Goal: Task Accomplishment & Management: Manage account settings

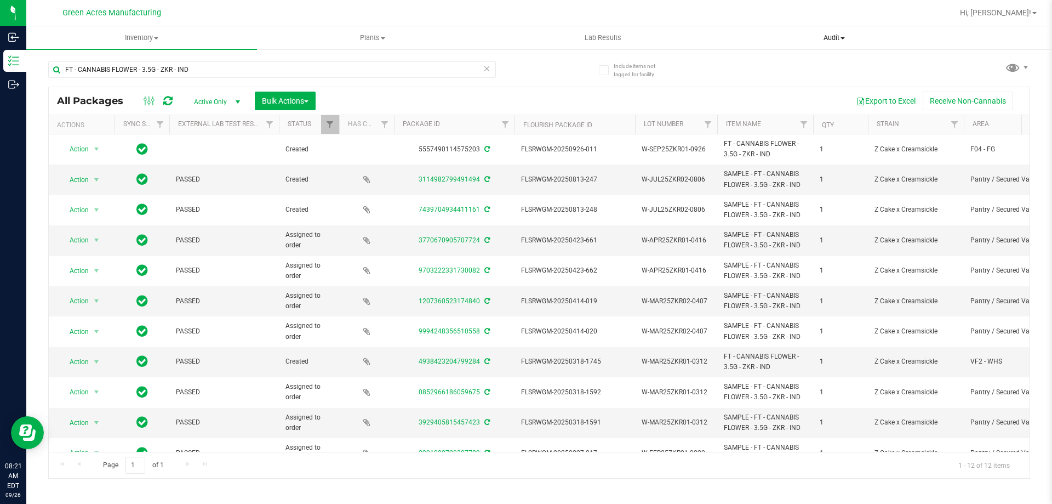
click at [870, 32] on uib-tab-heading "Audit Inventory auditing Package history" at bounding box center [834, 38] width 230 height 22
drag, startPoint x: 242, startPoint y: 76, endPoint x: 222, endPoint y: 74, distance: 19.8
click at [226, 75] on input "FT - CANNABIS FLOWER - 3.5G - ZKR - IND" at bounding box center [272, 69] width 448 height 16
type input "F"
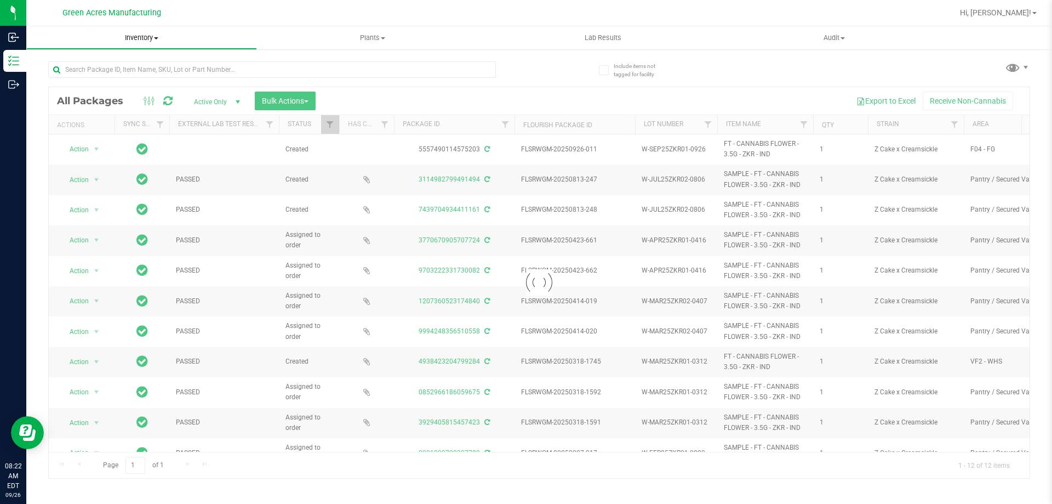
click at [144, 38] on span "Inventory" at bounding box center [142, 38] width 230 height 10
click at [106, 132] on span "From bill of materials" at bounding box center [75, 131] width 99 height 9
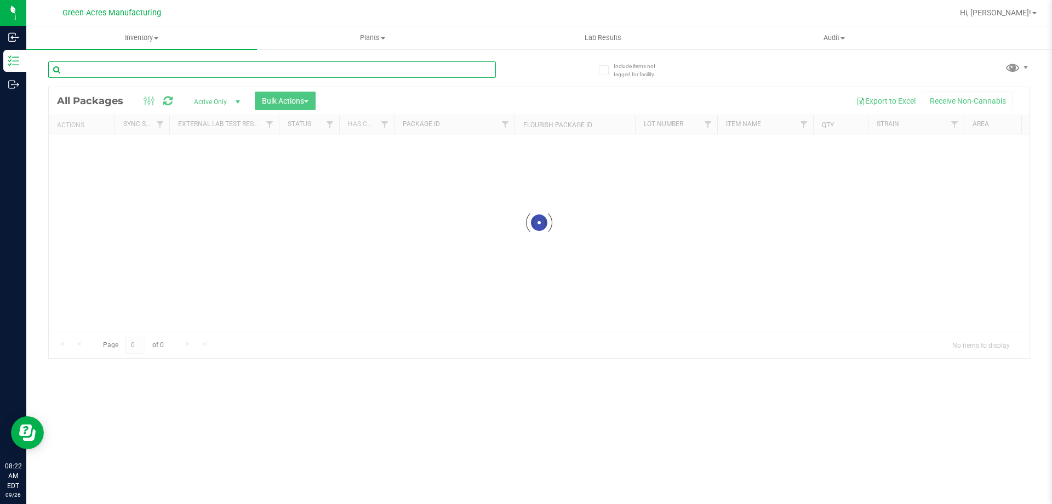
click at [145, 74] on input "text" at bounding box center [272, 69] width 448 height 16
click at [138, 39] on span "Inventory" at bounding box center [141, 38] width 231 height 10
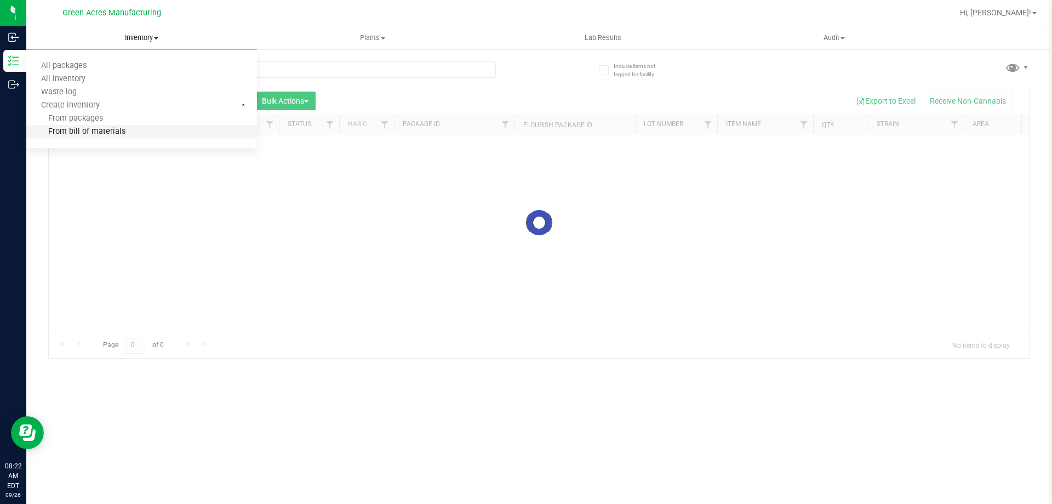
click at [88, 134] on span "From bill of materials" at bounding box center [75, 131] width 99 height 9
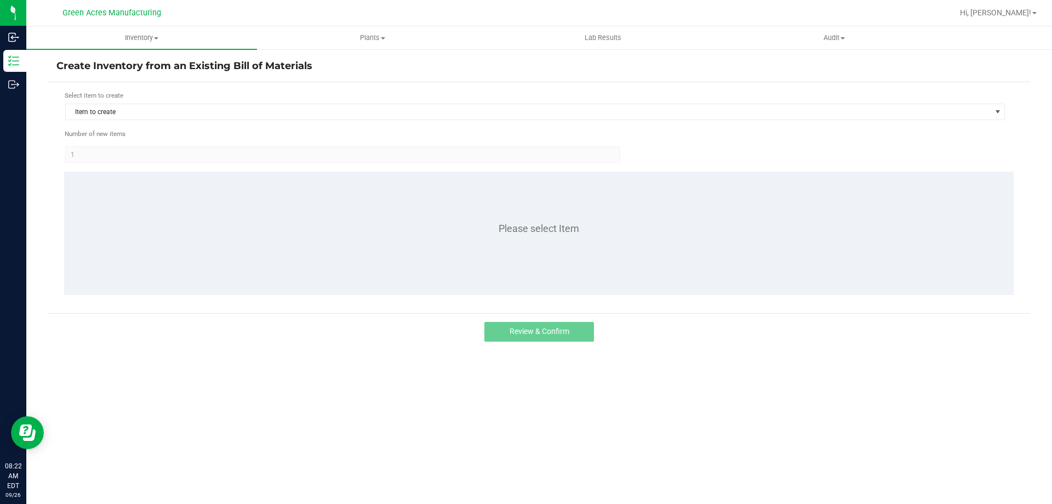
click at [152, 102] on div "Select item to create Item to create" at bounding box center [535, 105] width 941 height 30
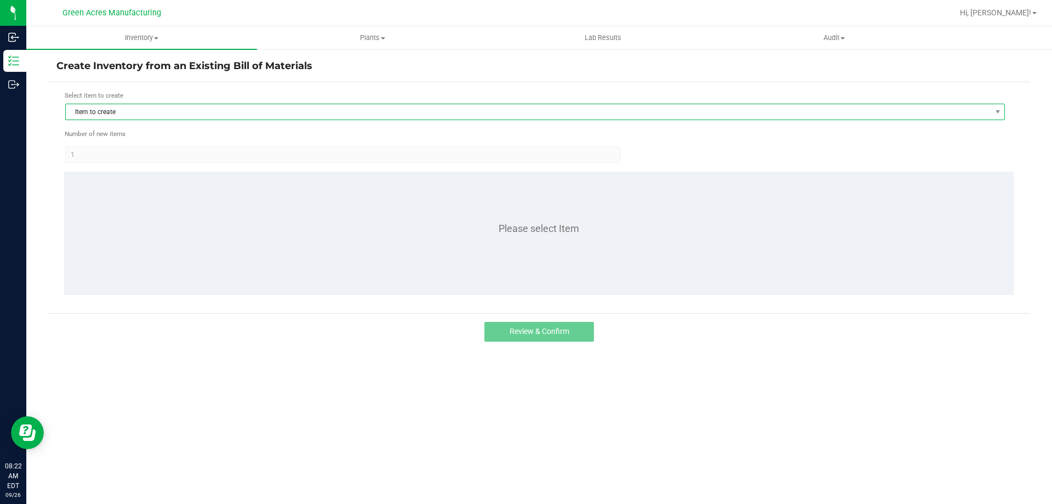
click at [157, 112] on span "Item to create" at bounding box center [528, 111] width 925 height 15
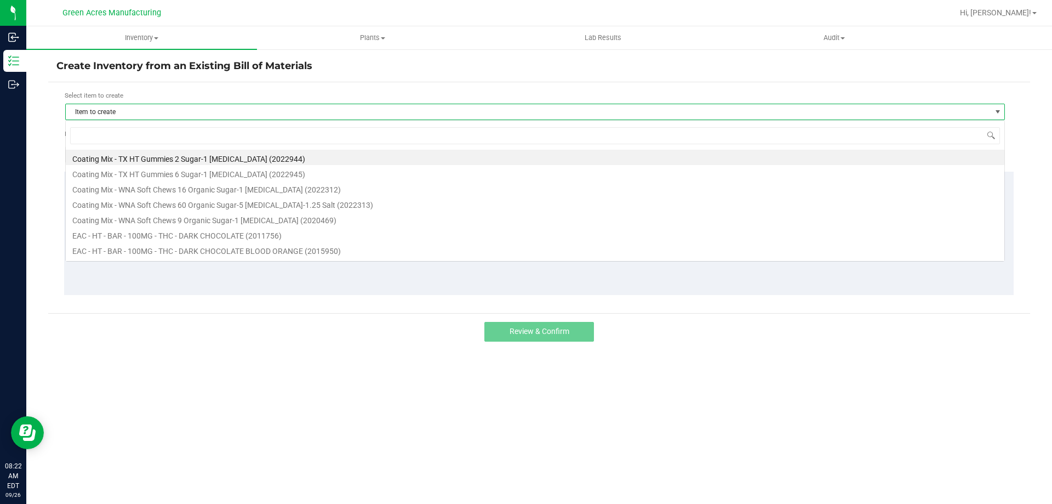
scroll to position [16, 940]
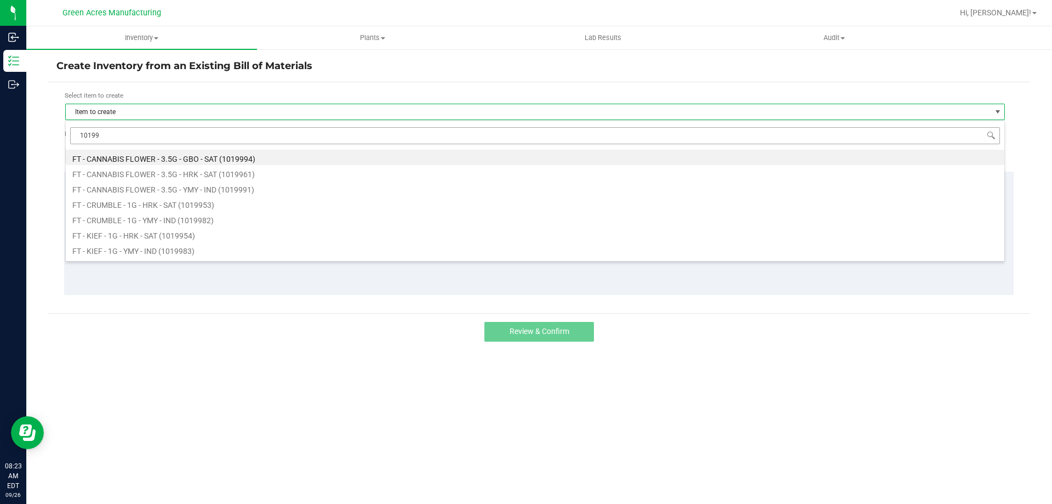
type input "101996"
click at [148, 158] on li "FT - CANNABIS FLOWER - 3.5G - HRK - SAT (1019961)" at bounding box center [535, 157] width 939 height 15
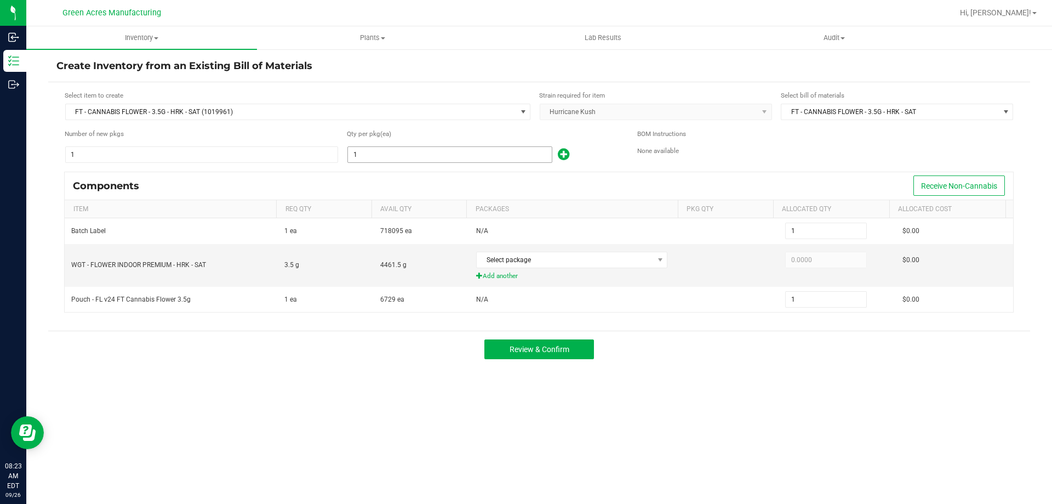
click at [395, 156] on input "1" at bounding box center [450, 154] width 204 height 15
type input "4"
type input "49"
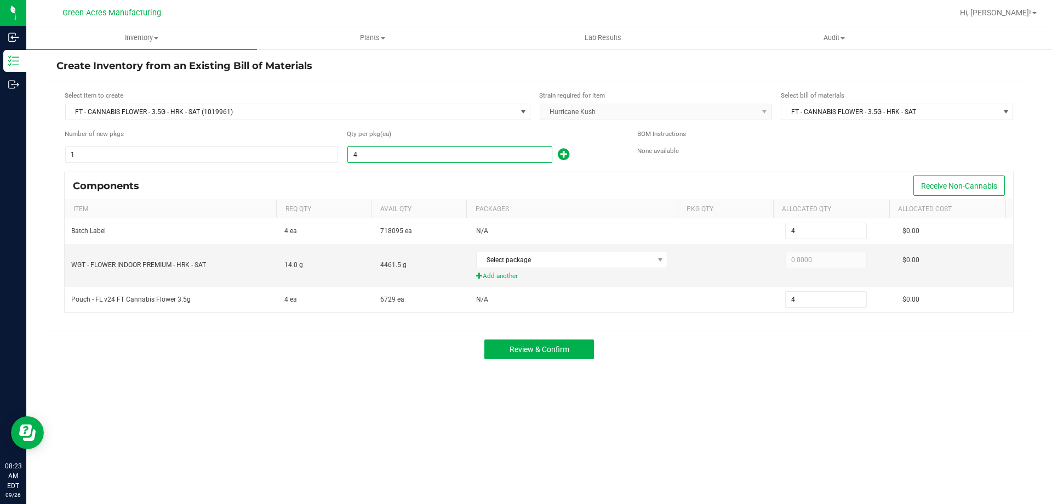
type input "49"
type input "491"
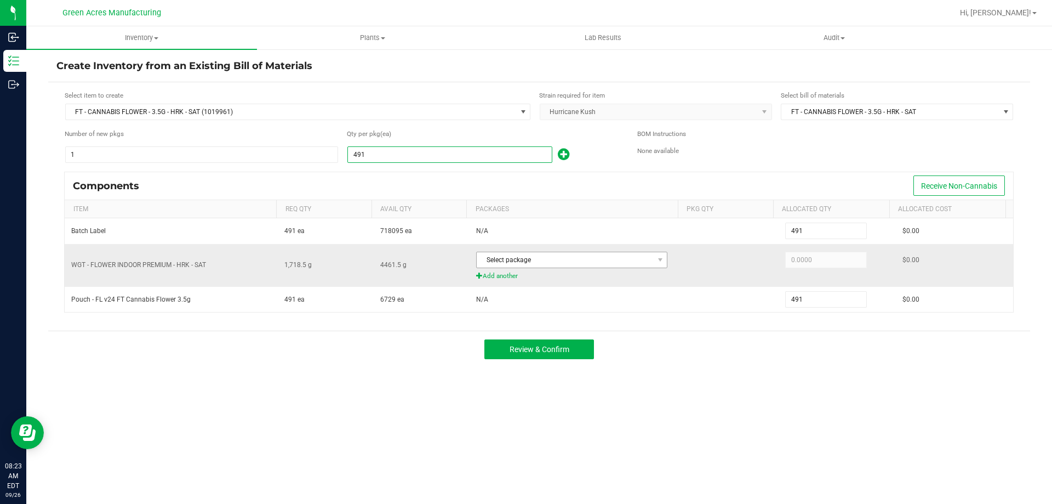
type input "491"
click at [597, 260] on span "Select package" at bounding box center [565, 259] width 176 height 15
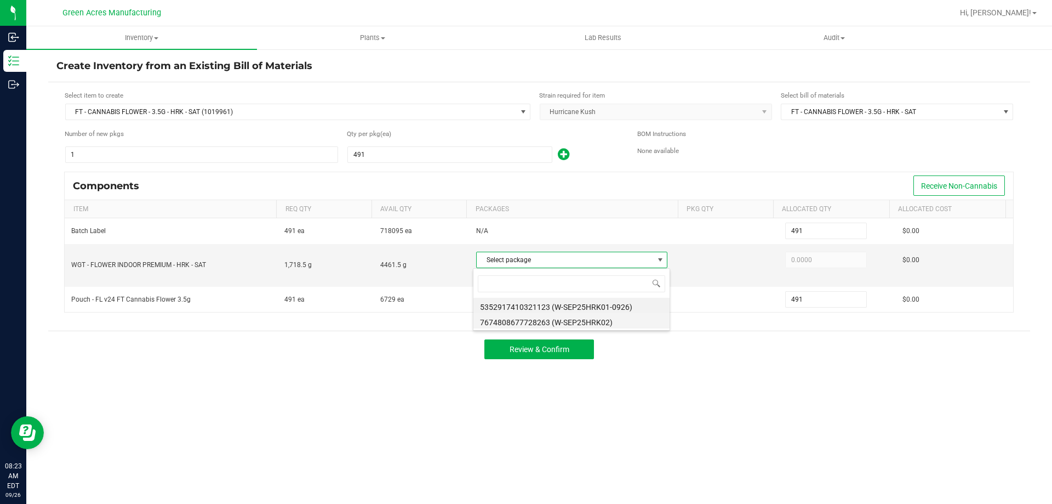
scroll to position [16, 189]
click at [618, 309] on li "5352917410321123 (W-SEP25HRK01-0926)" at bounding box center [571, 305] width 196 height 15
type input "1,718.5000"
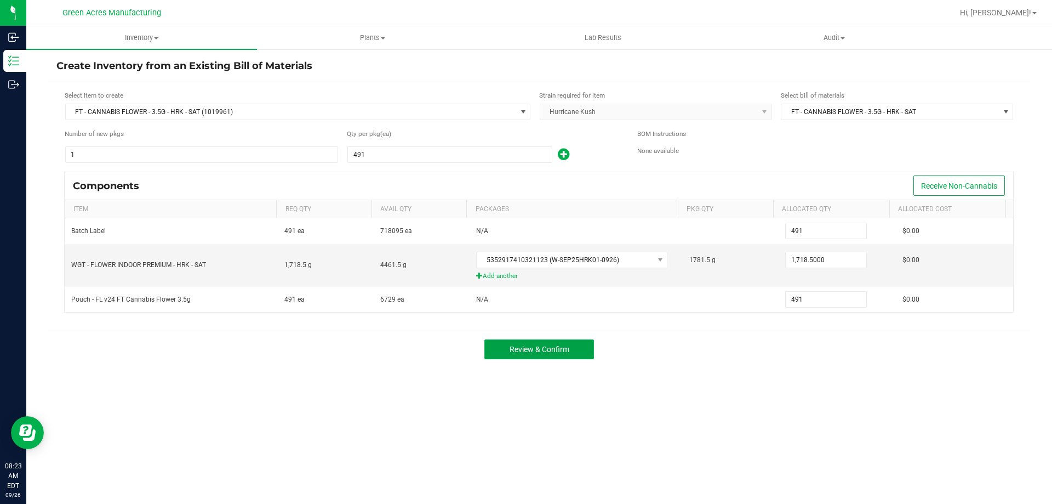
click at [552, 349] on span "Review & Confirm" at bounding box center [540, 349] width 60 height 9
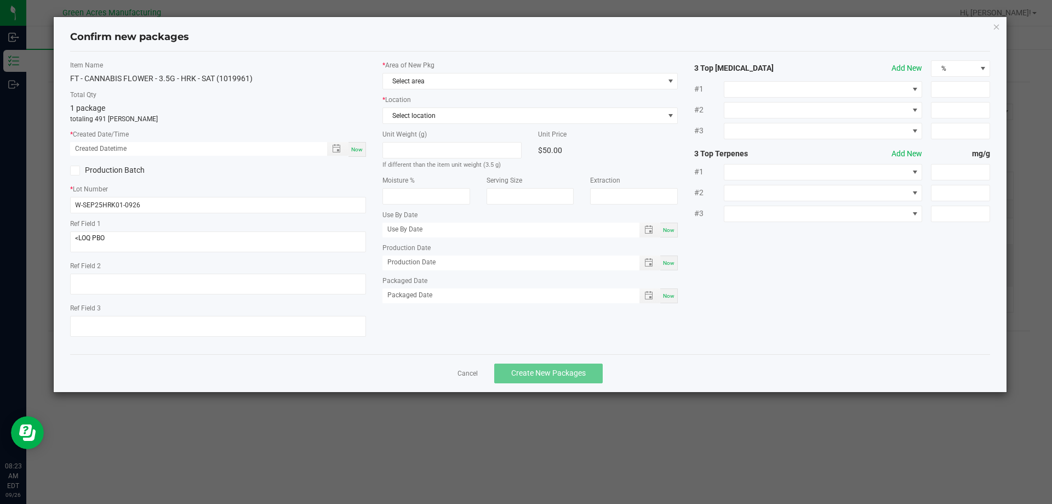
click at [358, 150] on span "Now" at bounding box center [357, 149] width 12 height 6
type input "[DATE] 08:23 AM"
click at [416, 83] on span "Select area" at bounding box center [523, 80] width 281 height 15
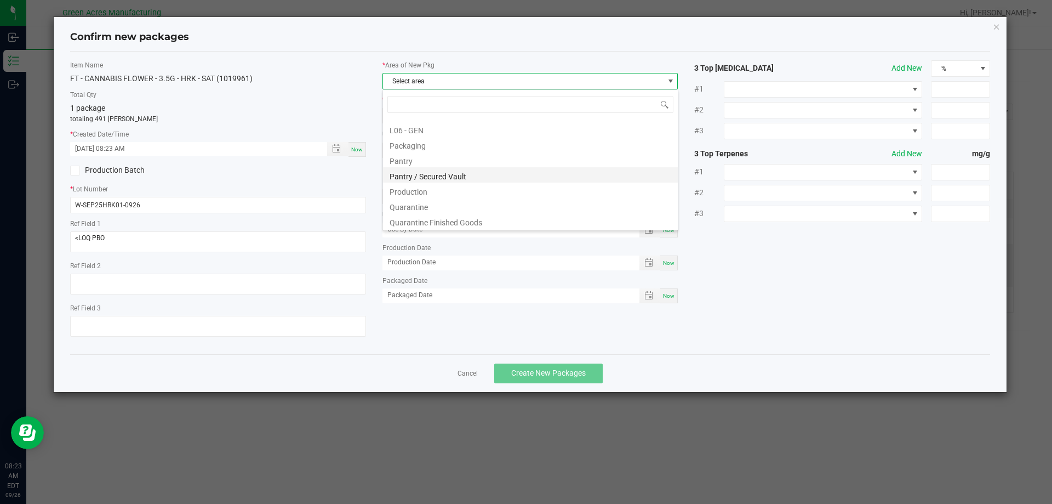
scroll to position [274, 0]
click at [421, 175] on li "Pantry / Secured Vault" at bounding box center [530, 174] width 295 height 15
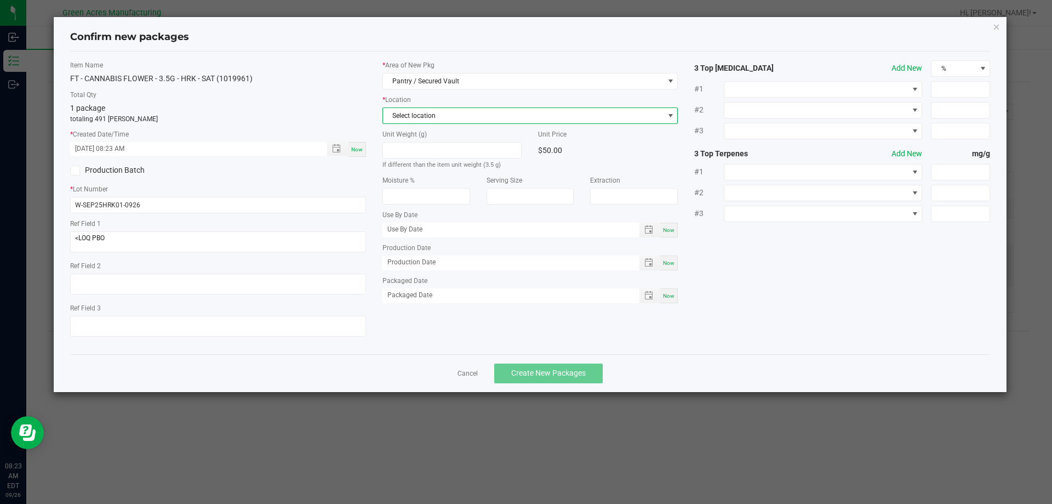
click at [428, 114] on span "Select location" at bounding box center [523, 115] width 281 height 15
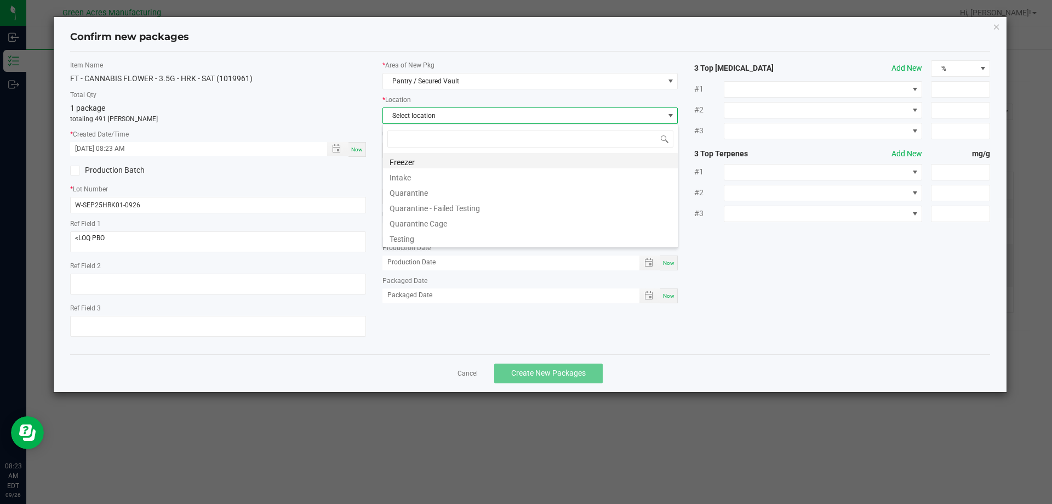
scroll to position [16, 296]
click at [422, 180] on li "Intake" at bounding box center [530, 175] width 295 height 15
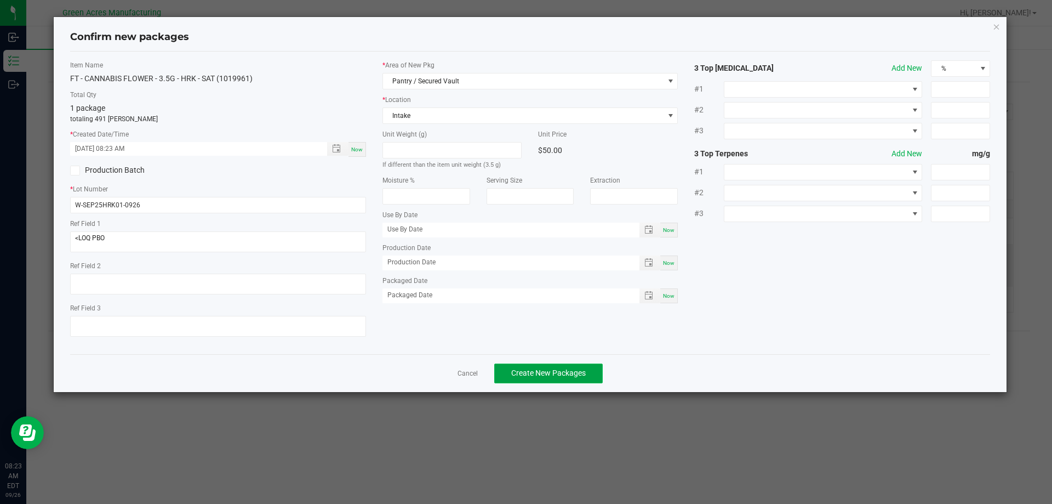
click at [565, 376] on span "Create New Packages" at bounding box center [548, 372] width 75 height 9
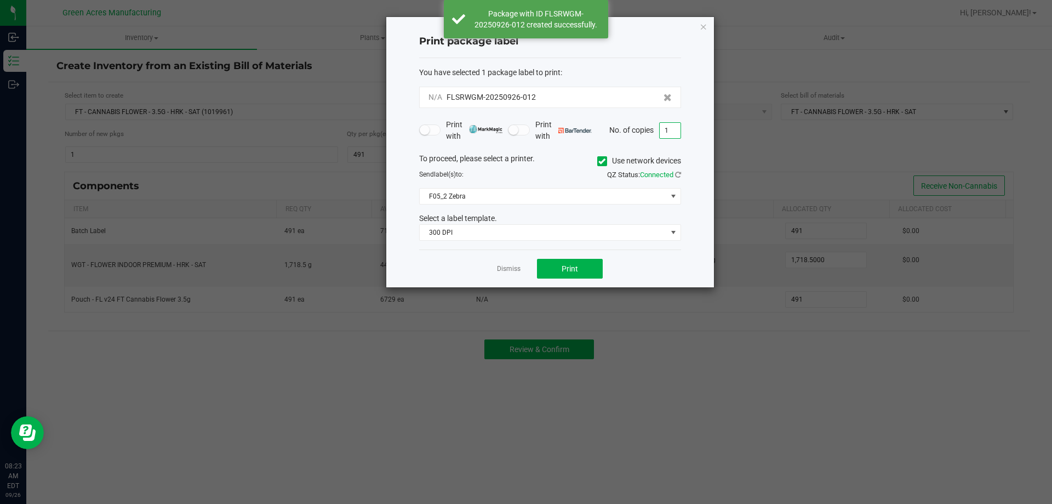
click at [667, 129] on input "1" at bounding box center [670, 130] width 21 height 15
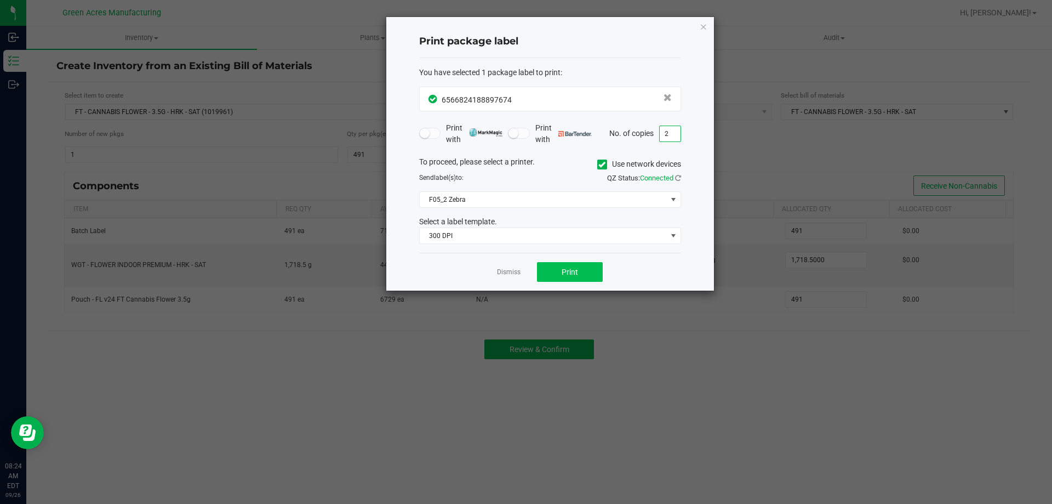
type input "2"
click at [592, 275] on button "Print" at bounding box center [570, 272] width 66 height 20
click at [704, 26] on icon "button" at bounding box center [704, 26] width 8 height 13
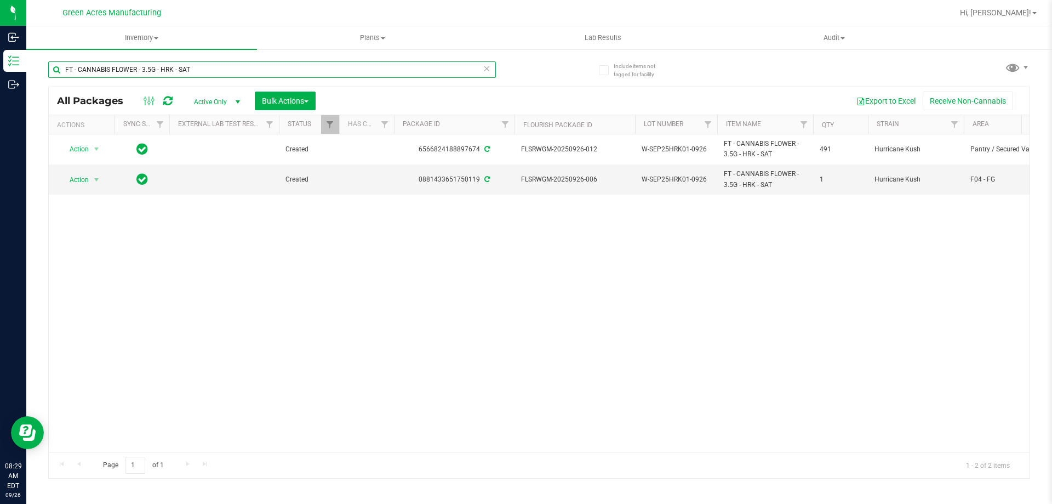
click at [210, 72] on input "FT - CANNABIS FLOWER - 3.5G - HRK - SAT" at bounding box center [272, 69] width 448 height 16
type input "F"
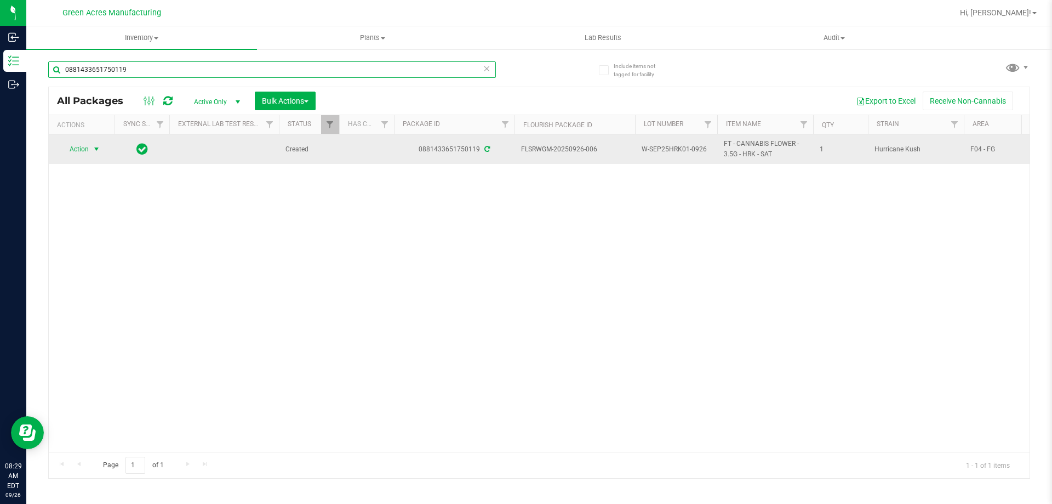
type input "0881433651750119"
click at [98, 149] on span "select" at bounding box center [96, 149] width 9 height 9
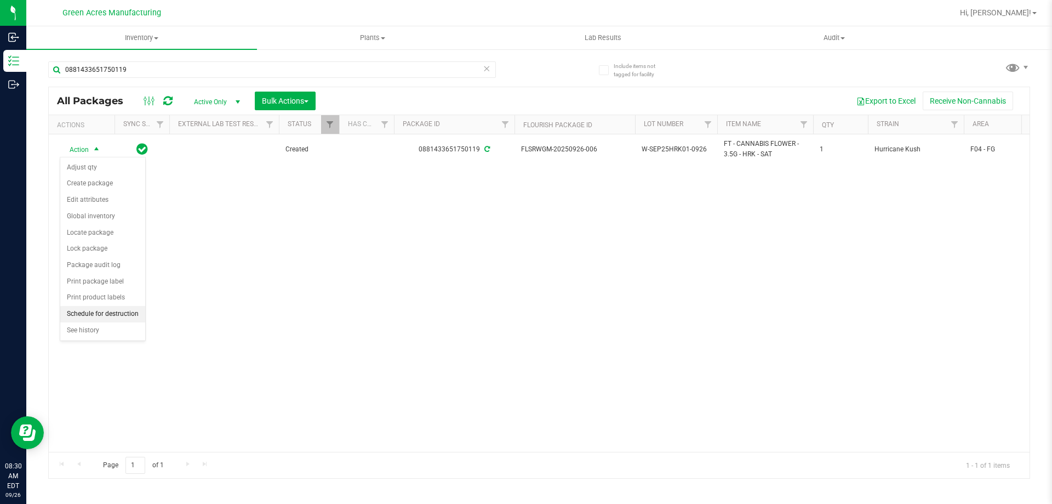
click at [120, 315] on li "Schedule for destruction" at bounding box center [102, 314] width 85 height 16
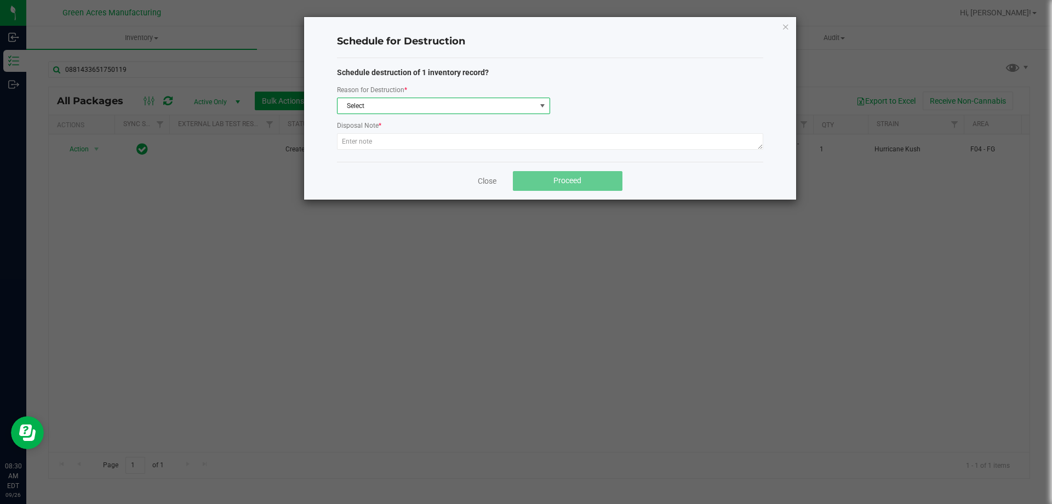
click at [402, 103] on span "Select" at bounding box center [437, 105] width 198 height 15
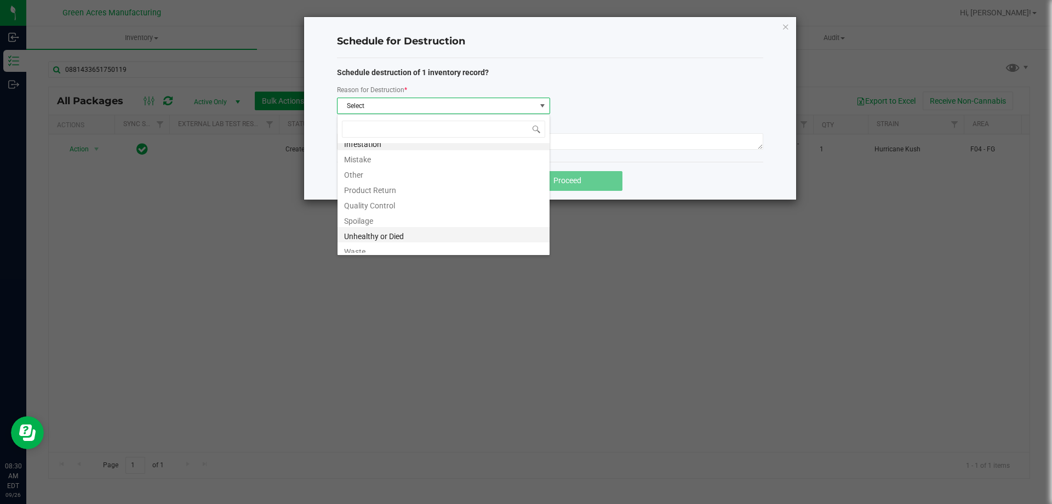
scroll to position [13, 0]
click at [374, 245] on li "Waste" at bounding box center [444, 244] width 212 height 15
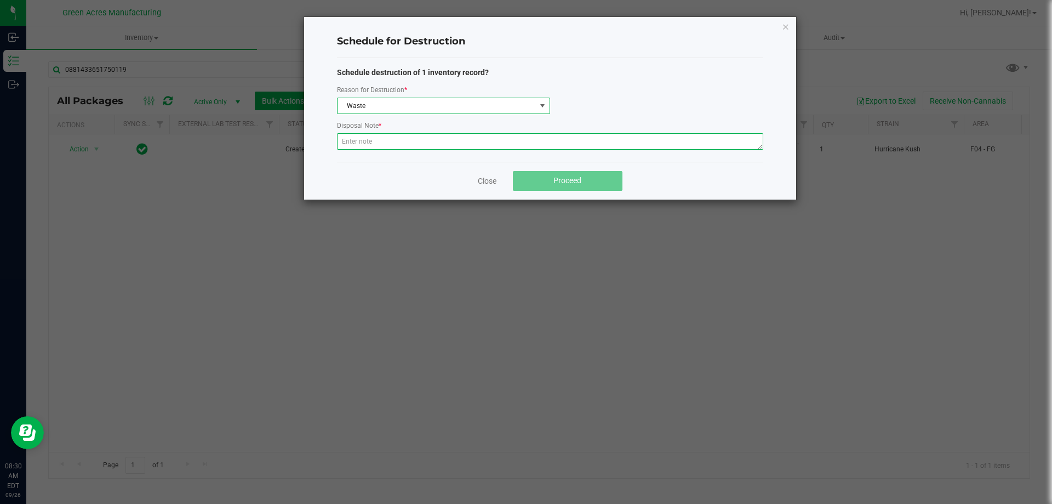
click at [416, 144] on textarea at bounding box center [550, 141] width 426 height 16
click at [401, 146] on textarea at bounding box center [550, 141] width 426 height 16
paste textarea "WASTE FROM WHOLE FLOWER PACKING PROCESS"
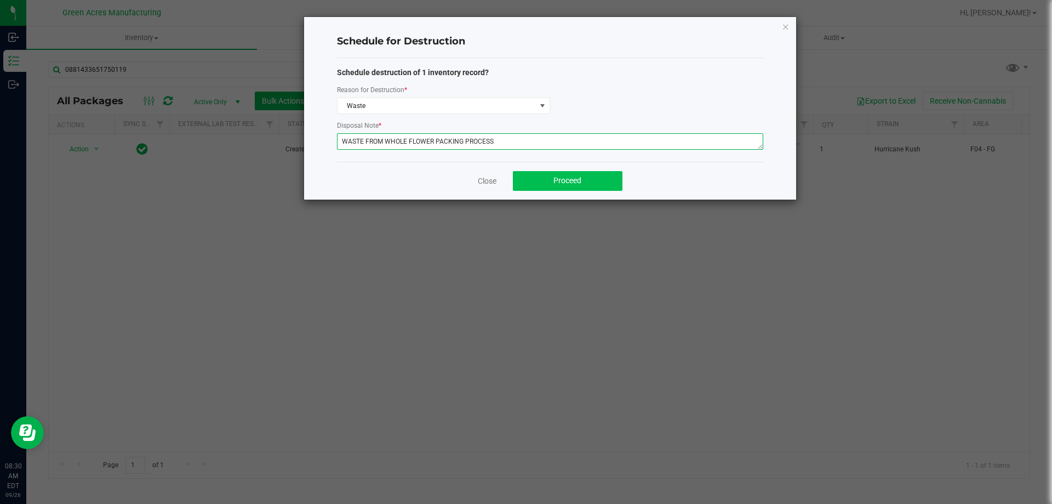
type textarea "WASTE FROM WHOLE FLOWER PACKING PROCESS"
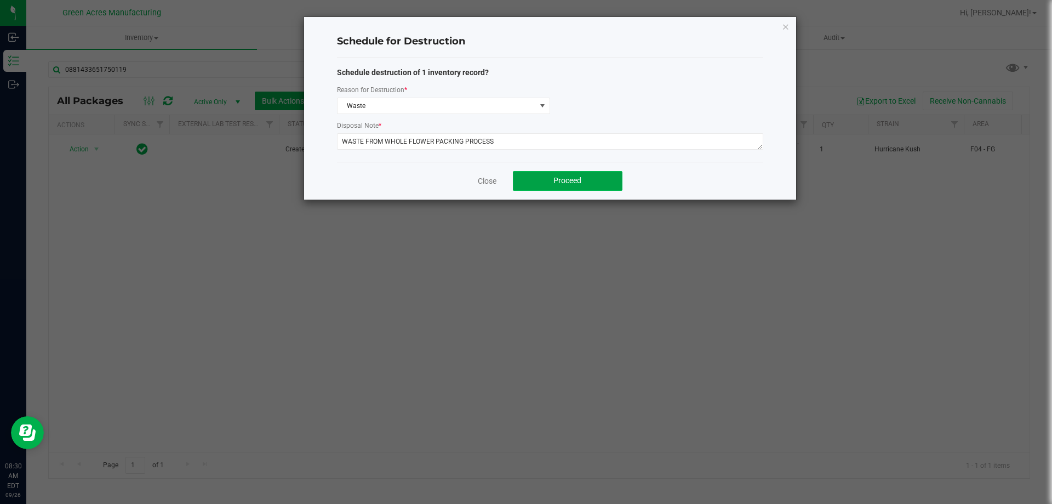
click at [571, 180] on span "Proceed" at bounding box center [567, 180] width 28 height 9
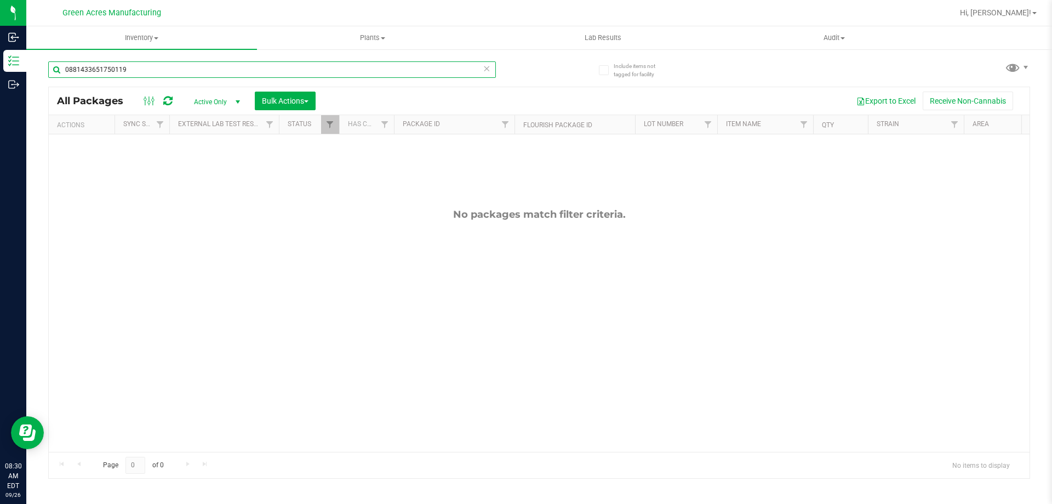
click at [150, 72] on input "0881433651750119" at bounding box center [272, 69] width 448 height 16
type input "0"
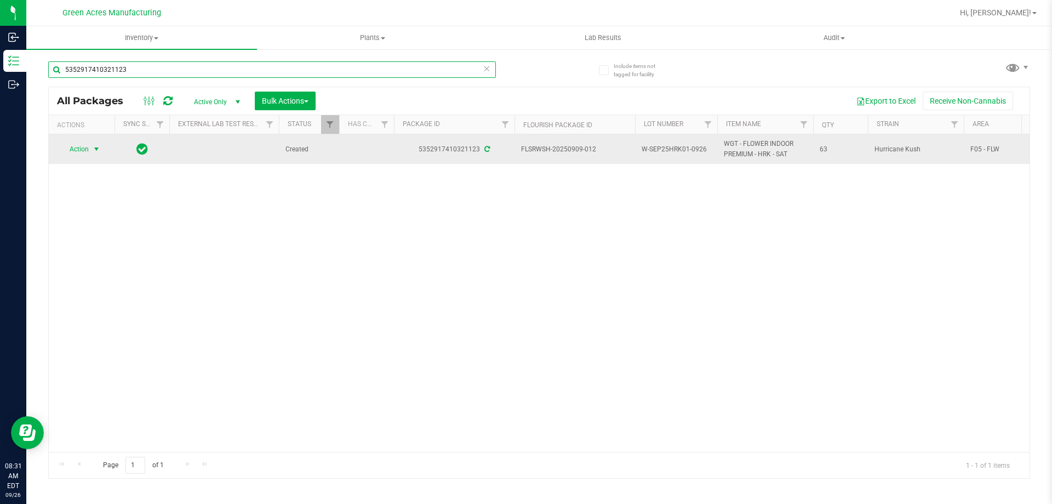
type input "5352917410321123"
click at [90, 151] on span "select" at bounding box center [97, 148] width 14 height 15
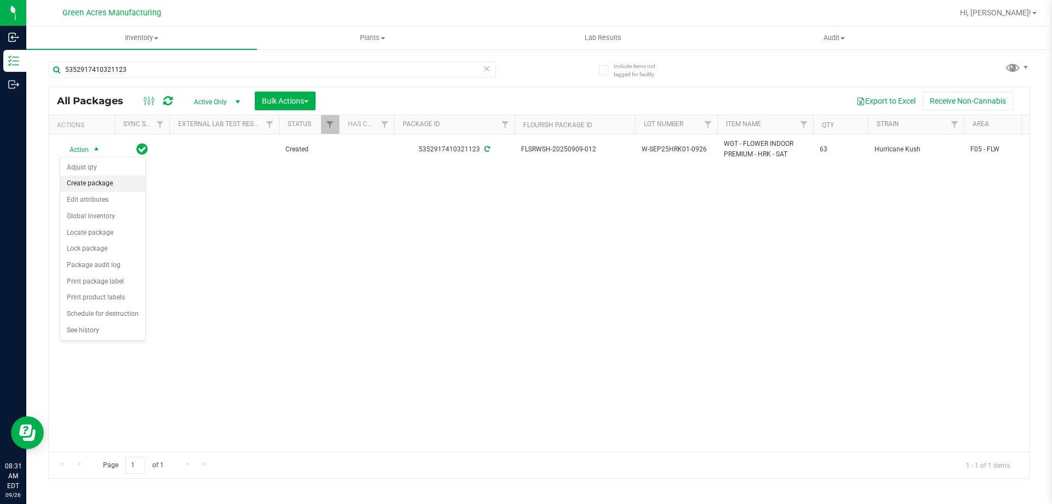
click at [100, 186] on li "Create package" at bounding box center [102, 183] width 85 height 16
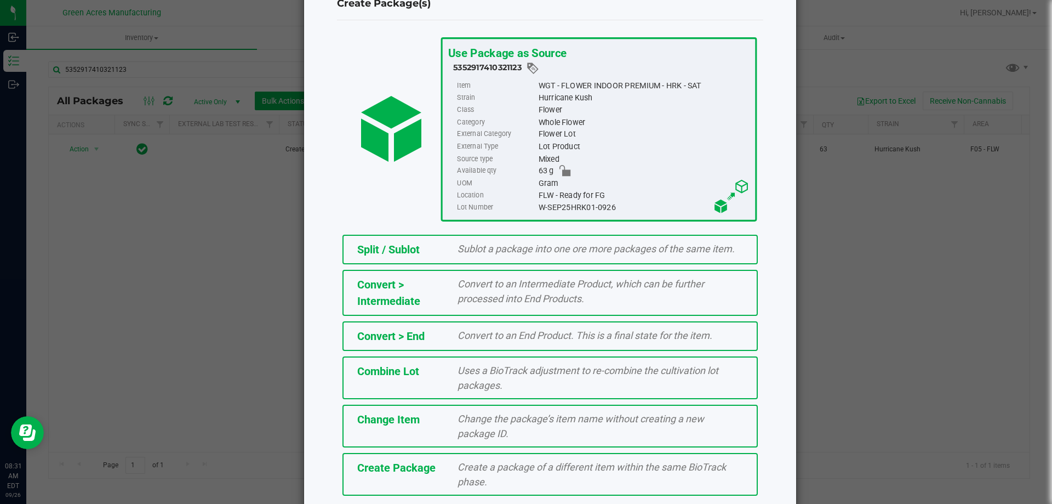
scroll to position [79, 0]
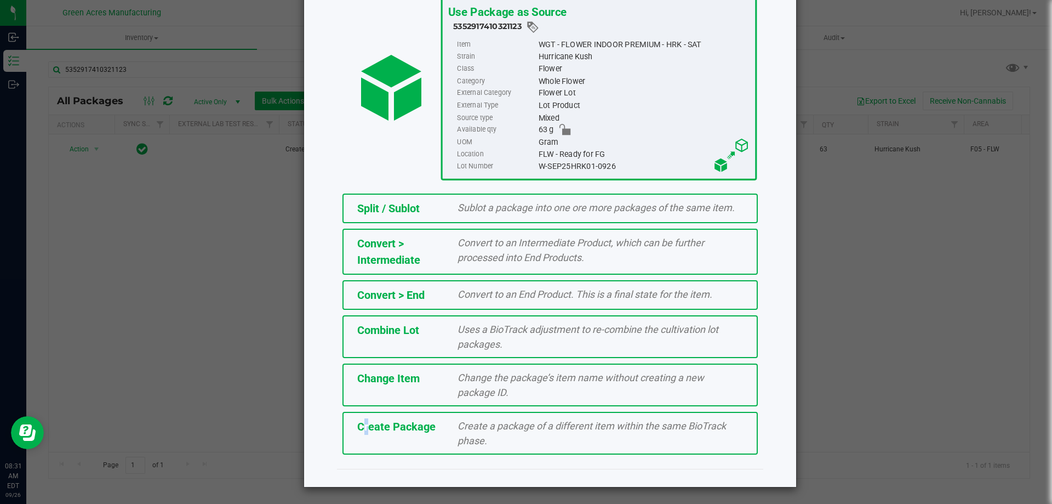
click at [360, 437] on div "Create Package Create a package of a different item within the same BioTrack ph…" at bounding box center [549, 433] width 415 height 43
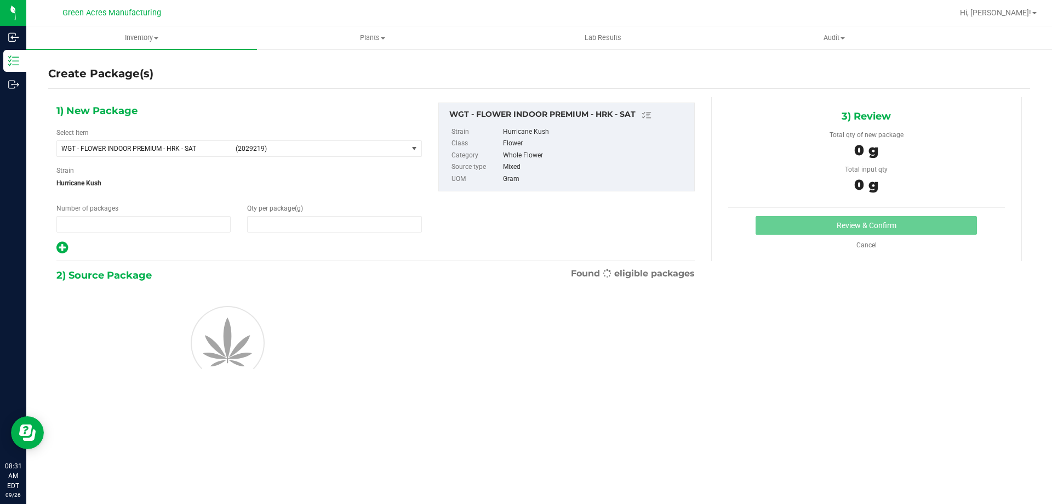
type input "1"
type input "0.0000"
type input "0"
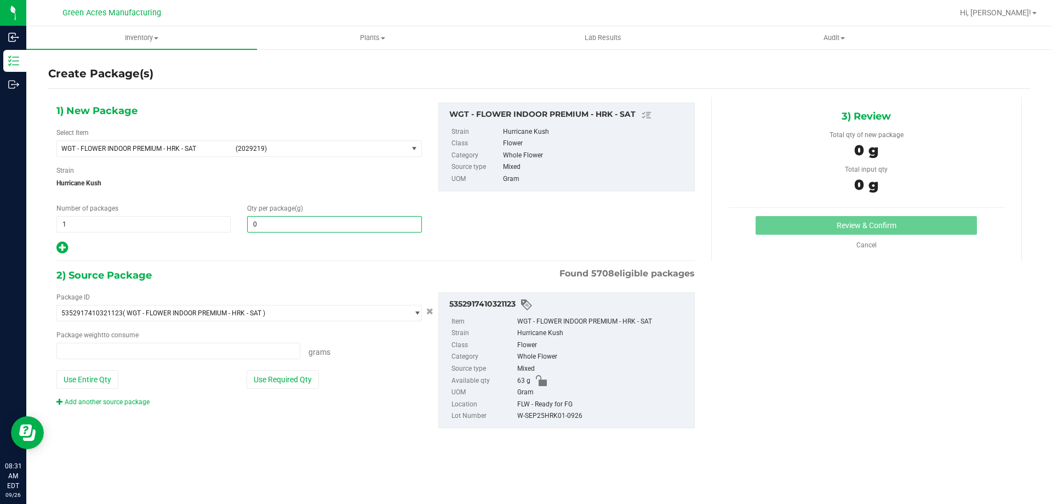
type input "0.0000 g"
click at [304, 231] on span at bounding box center [334, 224] width 174 height 16
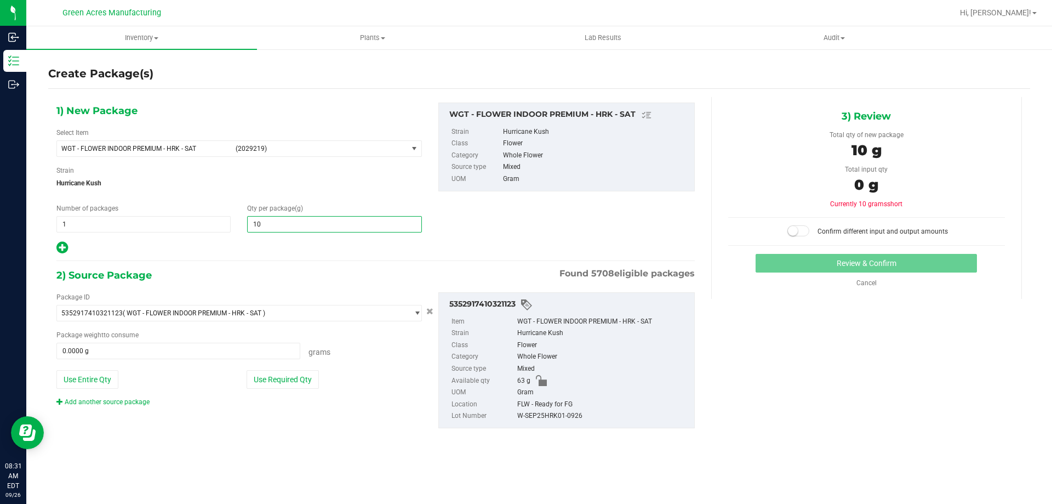
type input "105"
type input "105.0000"
click at [306, 377] on button "Use Required Qty" at bounding box center [283, 379] width 72 height 19
type input "63.0000 g"
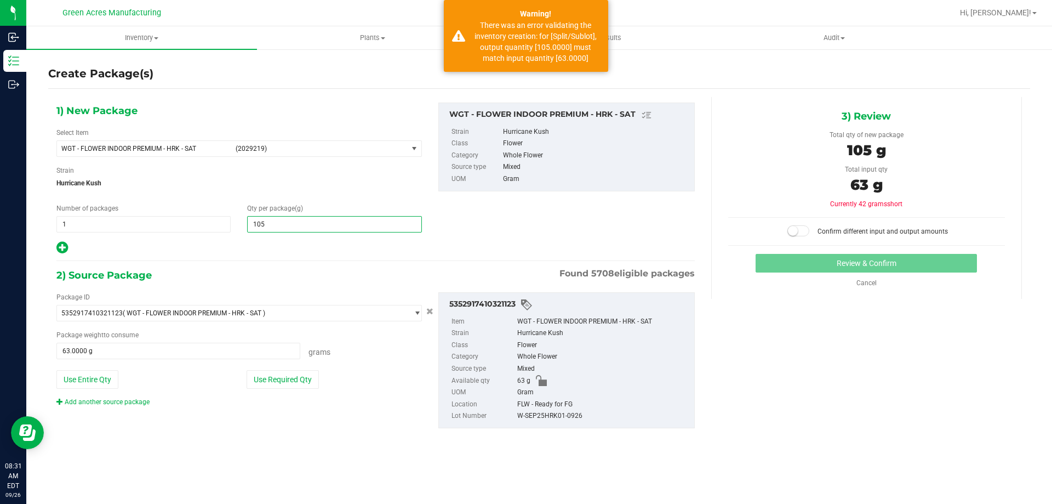
click at [291, 224] on span "105.0000 105" at bounding box center [334, 224] width 174 height 16
click at [293, 222] on input "105" at bounding box center [334, 223] width 173 height 15
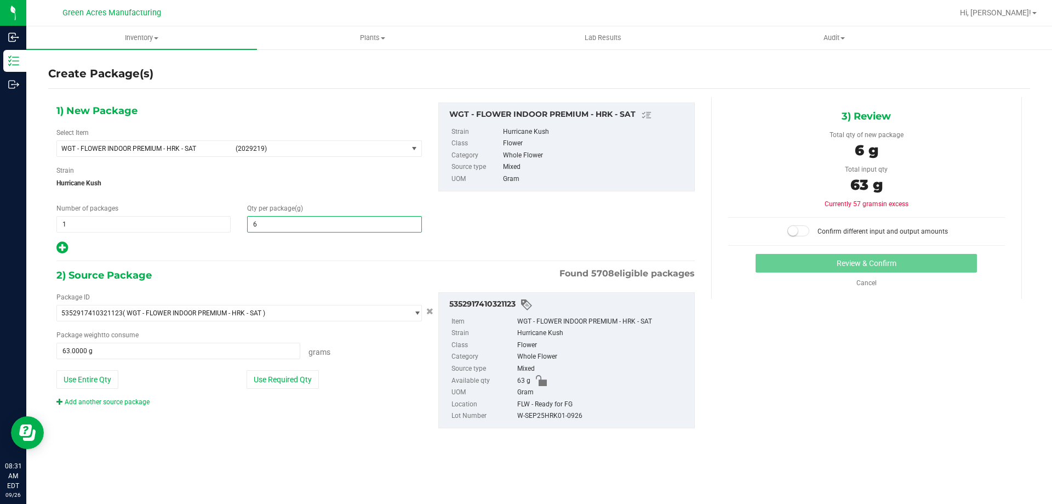
type input "63"
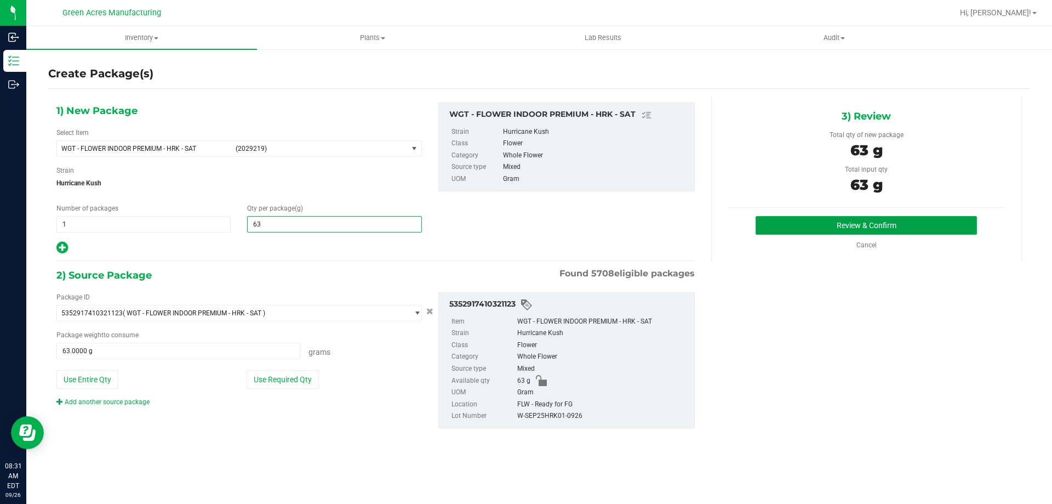
type input "63.0000"
click at [803, 226] on button "Review & Confirm" at bounding box center [866, 225] width 221 height 19
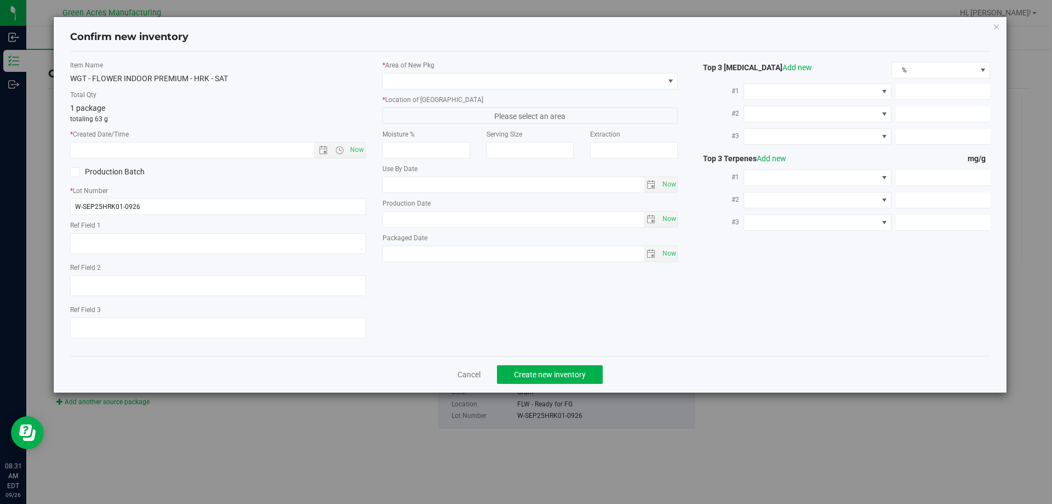
type textarea "<LOQ PBO"
click at [362, 147] on span "Now" at bounding box center [356, 150] width 19 height 16
type input "[DATE] 8:31 AM"
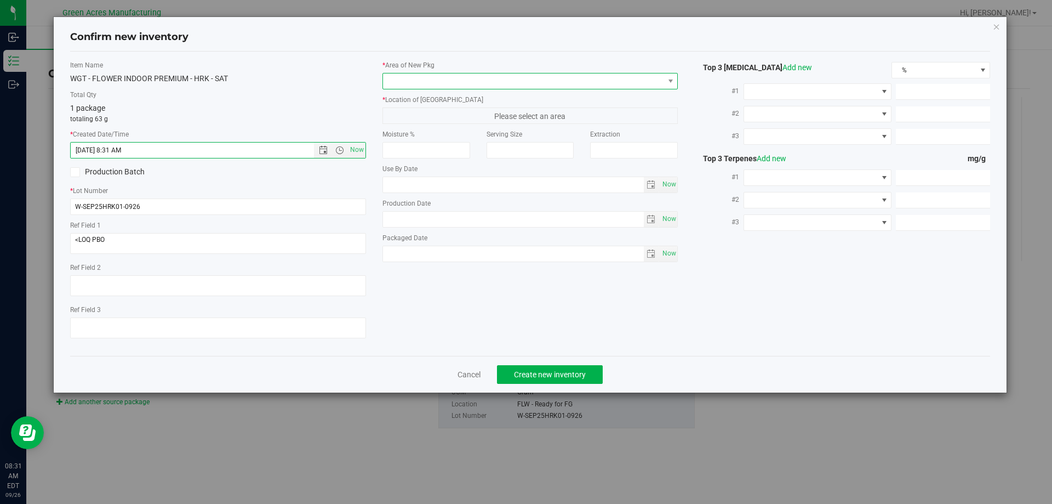
click at [452, 84] on span at bounding box center [523, 80] width 281 height 15
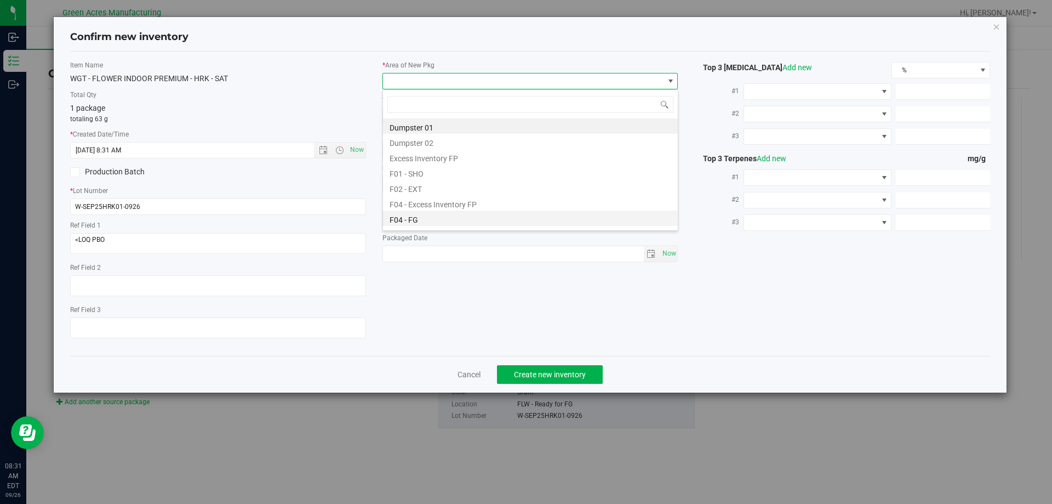
click at [413, 215] on li "F04 - FG" at bounding box center [530, 217] width 295 height 15
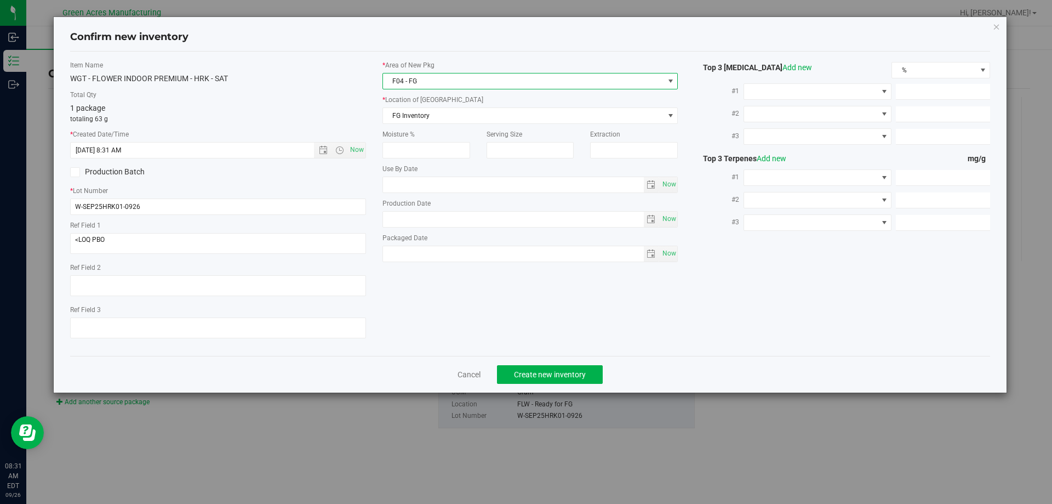
click at [450, 124] on div "* Area of [GEOGRAPHIC_DATA] F04 - FG * Location of [GEOGRAPHIC_DATA] FG Invento…" at bounding box center [530, 163] width 312 height 207
click at [452, 120] on span "FG Inventory" at bounding box center [523, 115] width 281 height 15
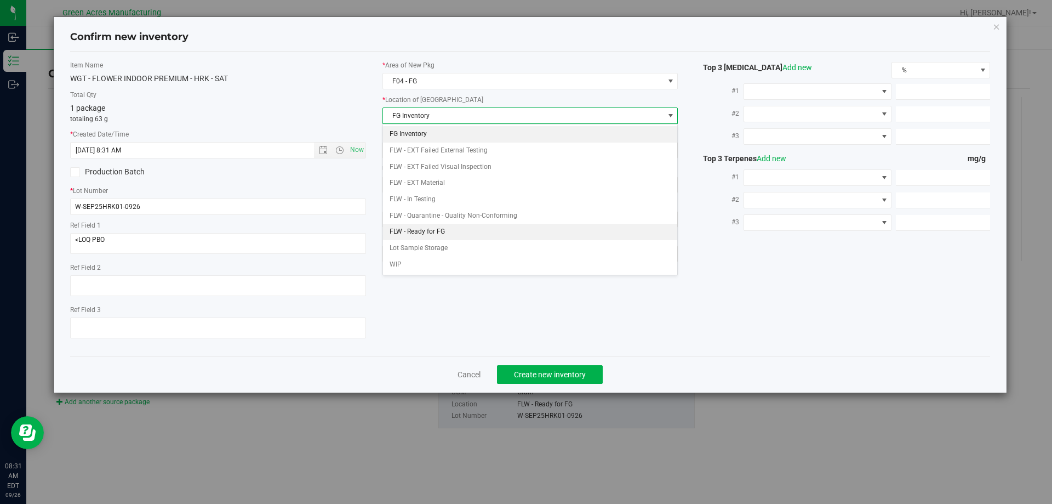
click at [442, 236] on li "FLW - Ready for FG" at bounding box center [530, 232] width 295 height 16
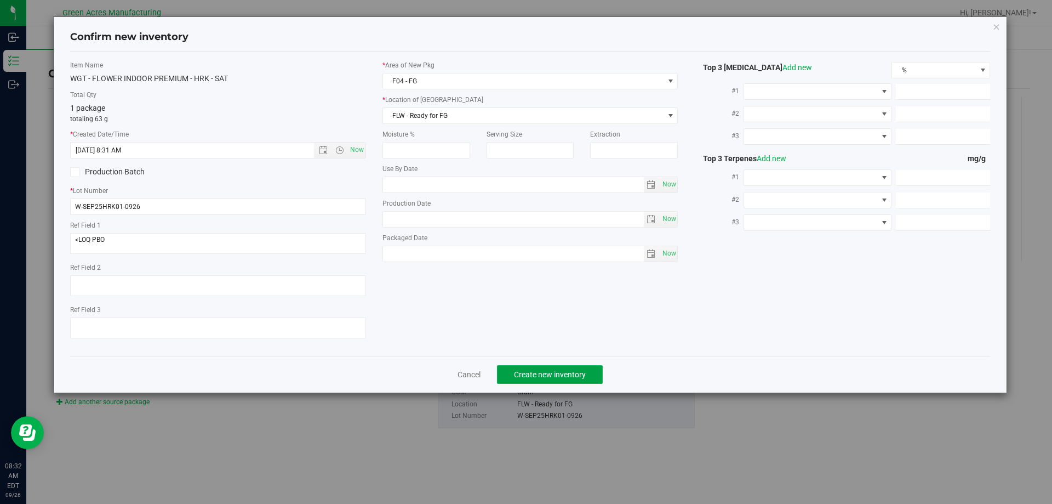
click at [534, 376] on span "Create new inventory" at bounding box center [550, 374] width 72 height 9
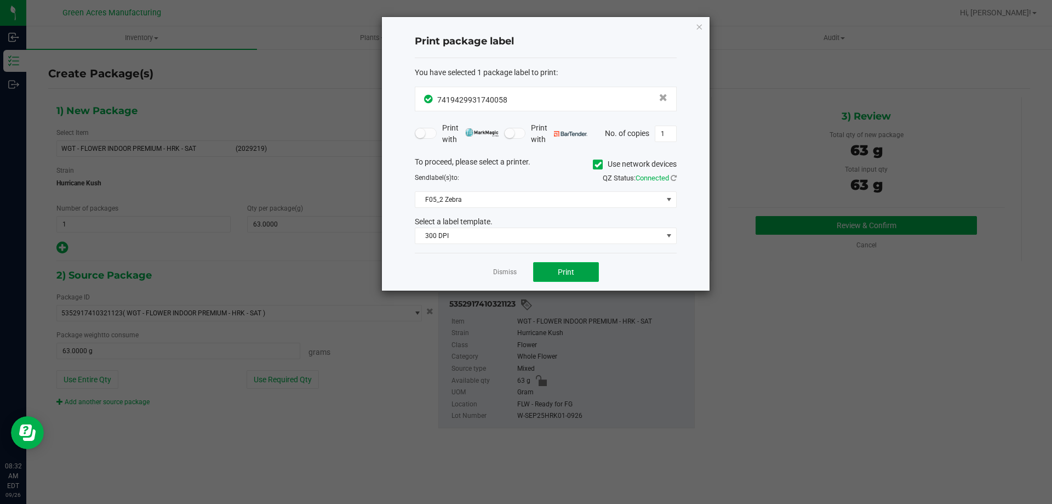
click at [561, 276] on span "Print" at bounding box center [566, 271] width 16 height 9
click at [701, 26] on icon "button" at bounding box center [699, 26] width 8 height 13
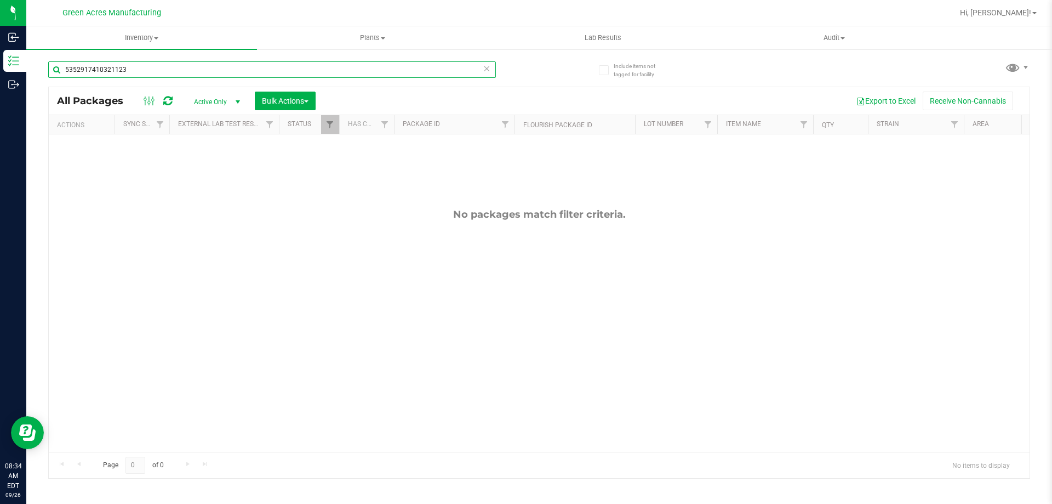
click at [165, 74] on input "5352917410321123" at bounding box center [272, 69] width 448 height 16
type input "5"
